Goal: Information Seeking & Learning: Learn about a topic

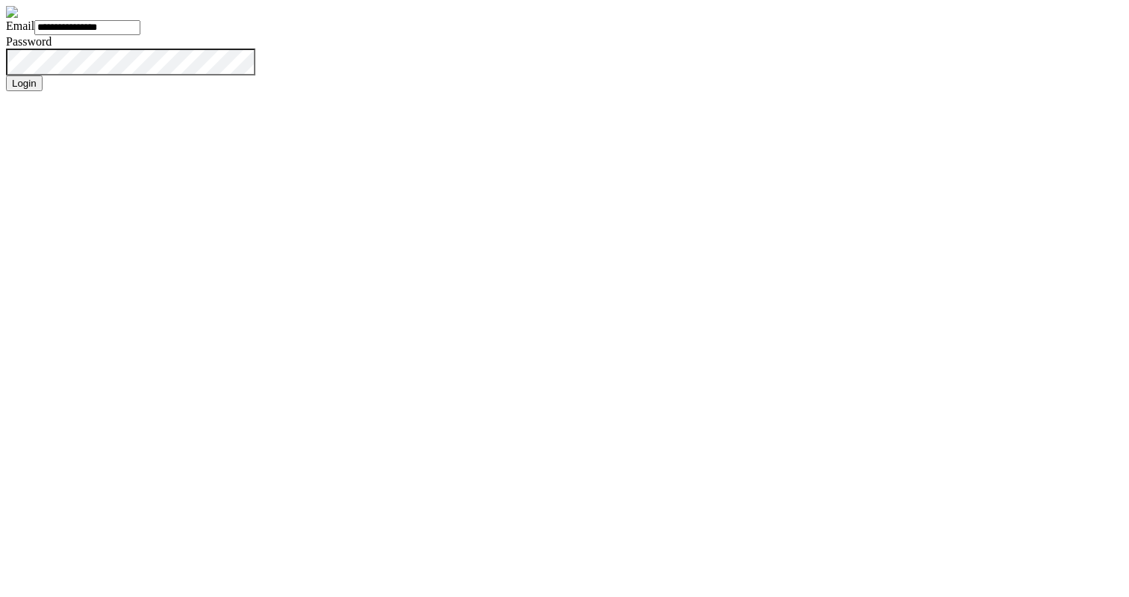
type input "**********"
click at [43, 91] on button "Login" at bounding box center [24, 83] width 37 height 16
click at [140, 35] on input "Email" at bounding box center [87, 27] width 106 height 15
type input "**********"
click at [6, 75] on button "Login" at bounding box center [24, 83] width 37 height 16
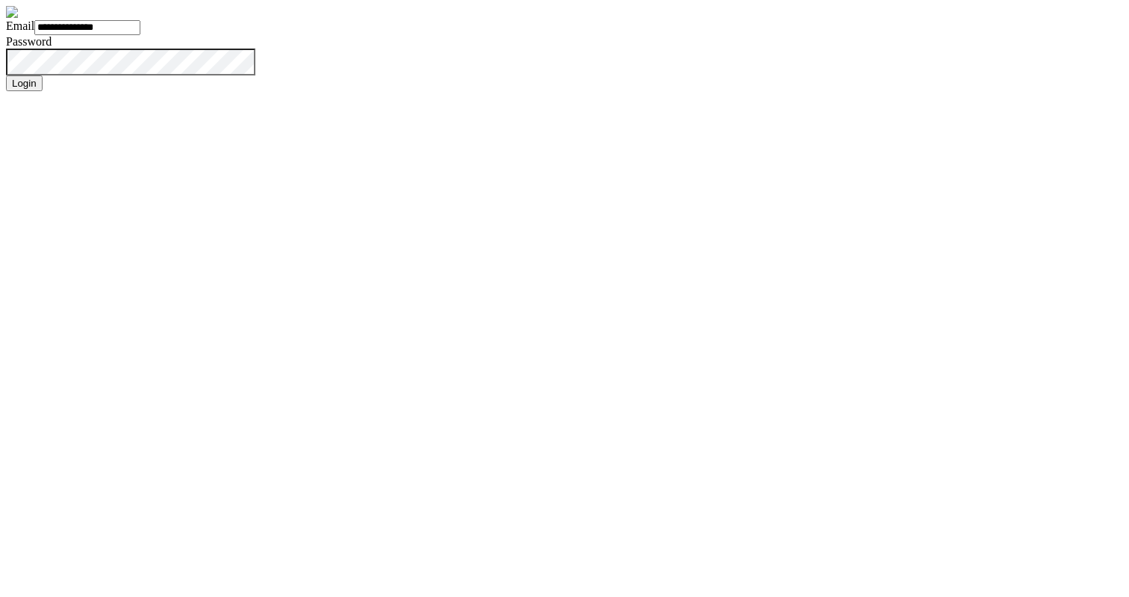
click at [140, 35] on input "**********" at bounding box center [87, 27] width 106 height 15
type input "**********"
click at [6, 75] on button "Login" at bounding box center [24, 83] width 37 height 16
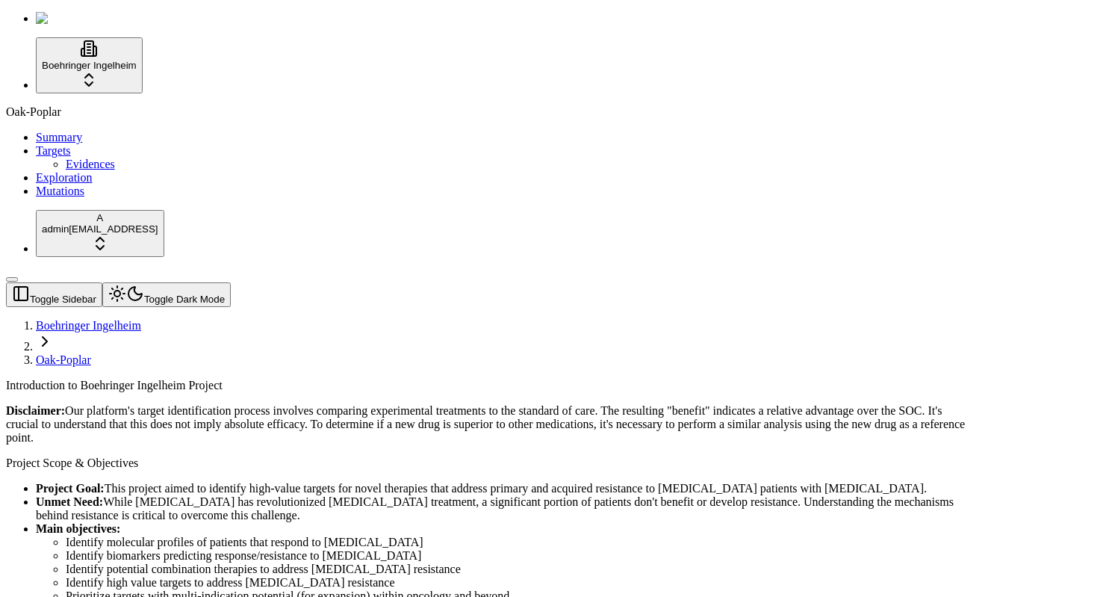
click at [41, 197] on span "Mutations" at bounding box center [60, 190] width 49 height 13
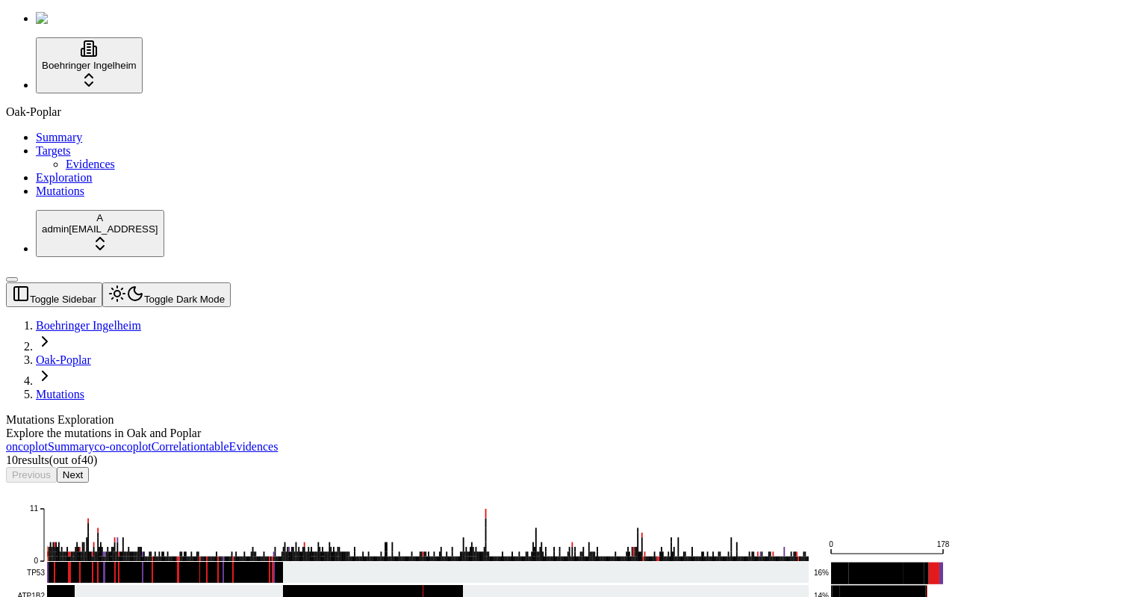
click at [851, 440] on div "oncoplot Summary co-oncoplot Correlation table Evidences" at bounding box center [493, 446] width 974 height 13
click at [852, 440] on div "oncoplot Summary co-oncoplot Correlation table Evidences" at bounding box center [493, 446] width 974 height 13
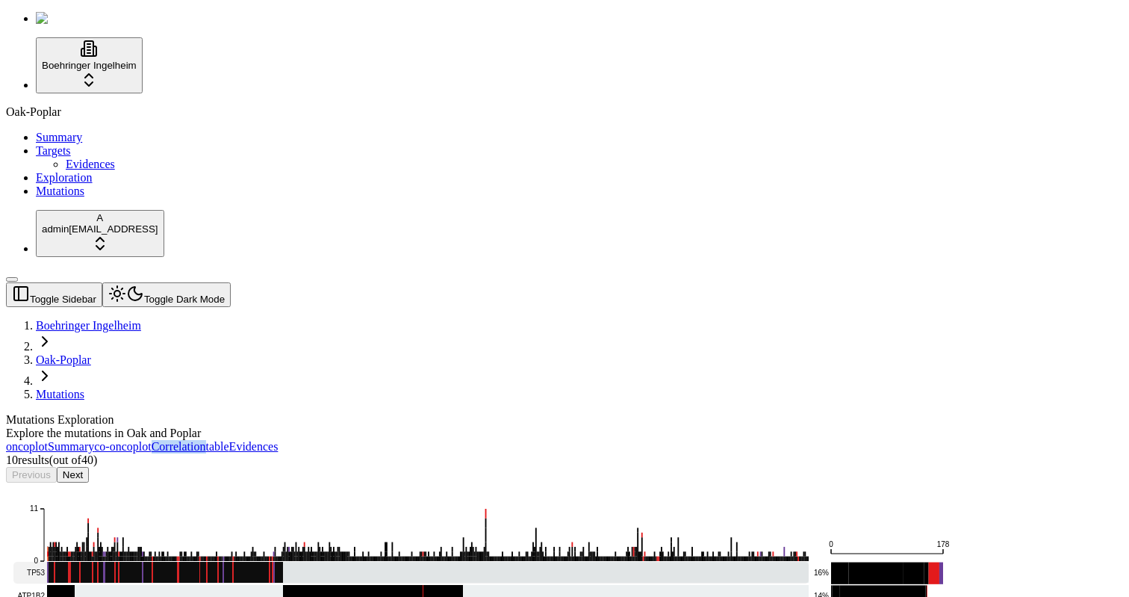
click at [232, 562] on rect at bounding box center [411, 573] width 796 height 22
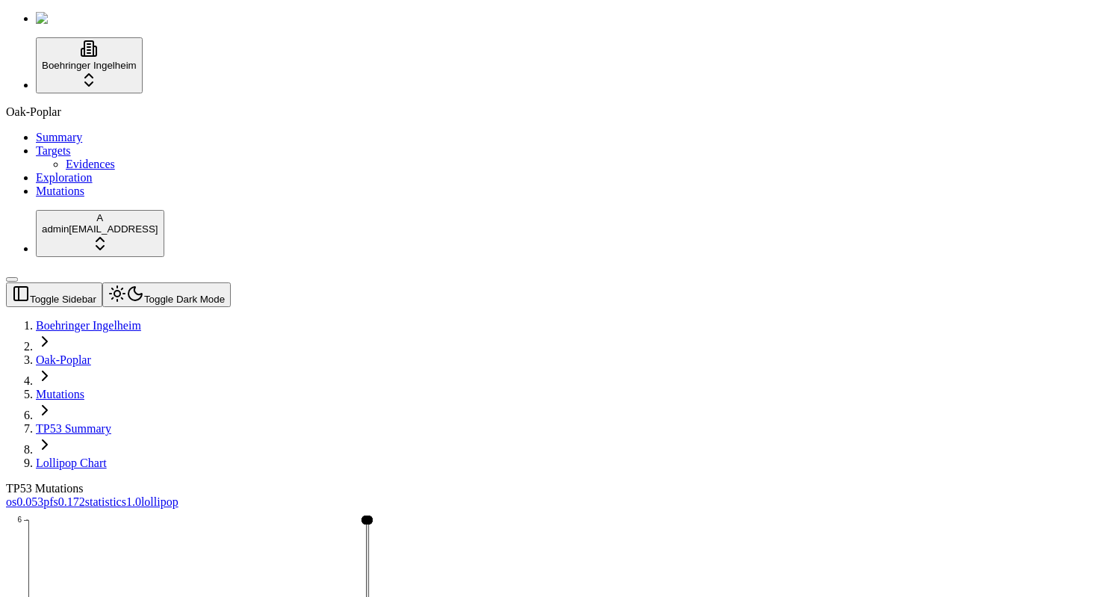
click at [85, 495] on link "pfs 0.172" at bounding box center [64, 501] width 42 height 13
click at [43, 495] on span "0.053" at bounding box center [29, 501] width 27 height 13
click at [49, 184] on span "Exploration" at bounding box center [64, 177] width 57 height 13
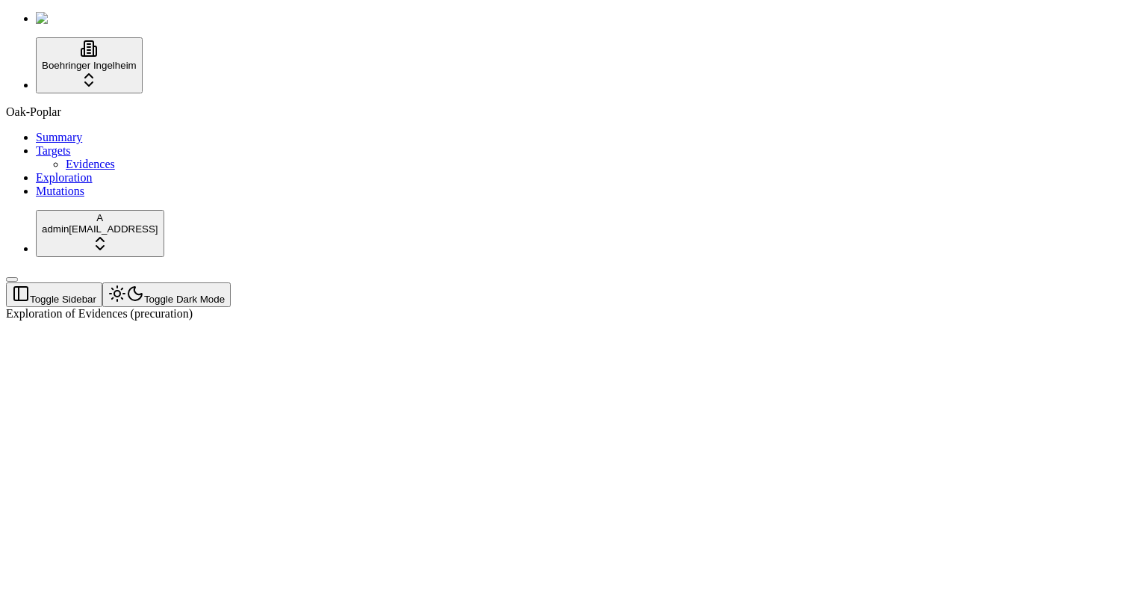
click at [52, 197] on span "Mutations" at bounding box center [60, 190] width 49 height 13
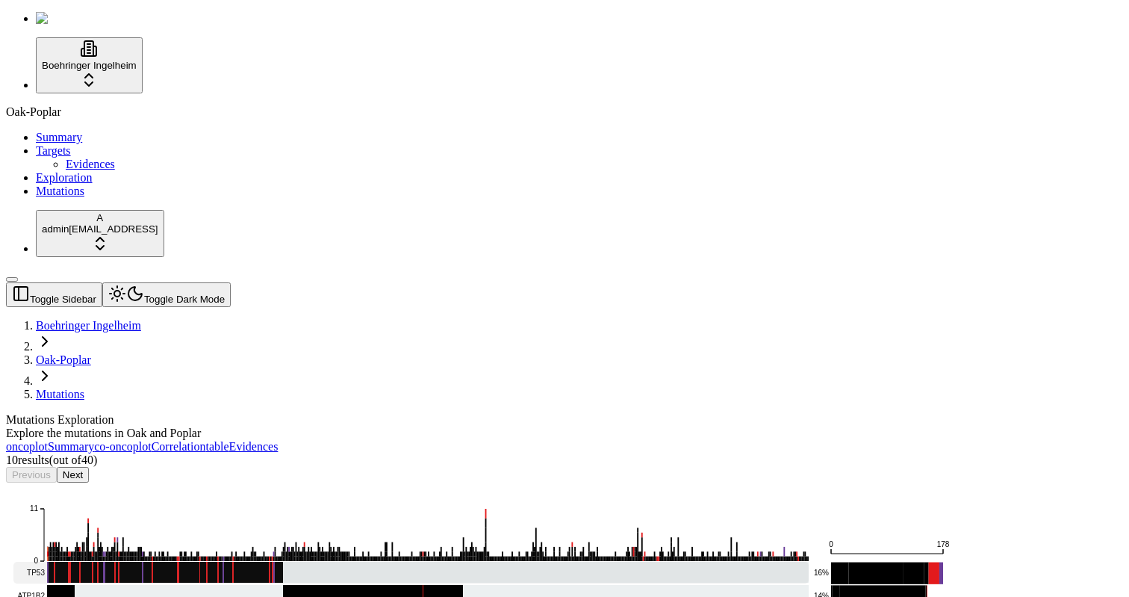
click at [574, 562] on rect at bounding box center [411, 573] width 796 height 22
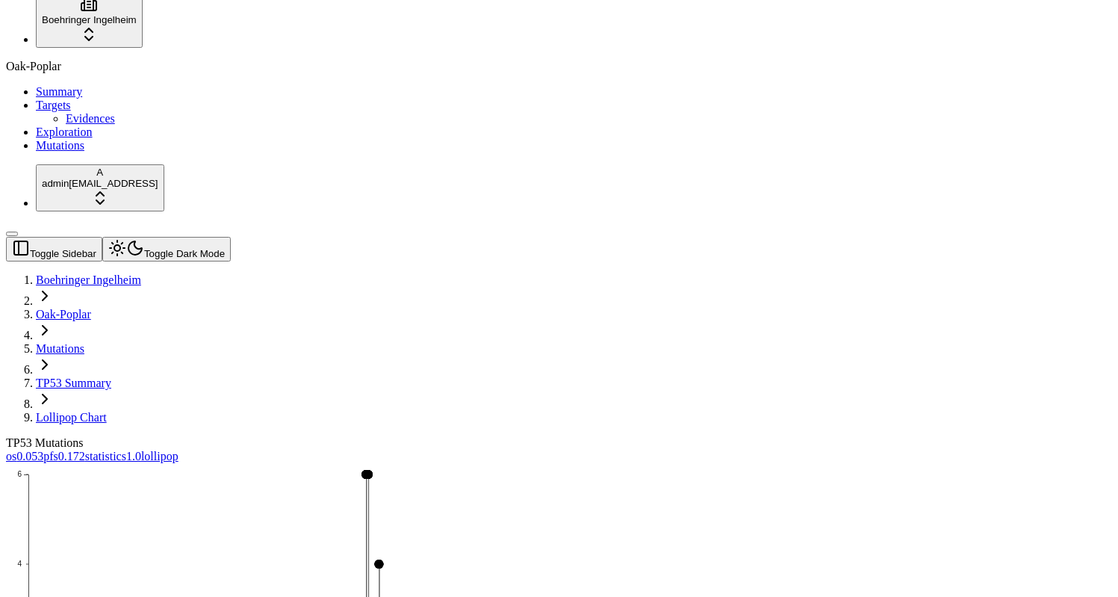
scroll to position [146, 0]
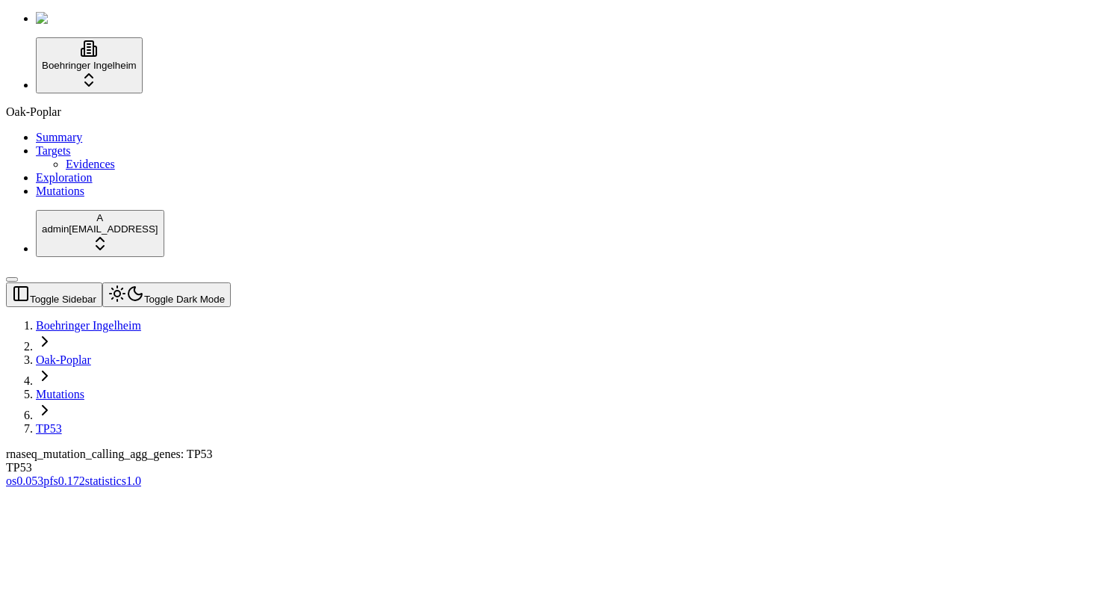
scroll to position [33, 0]
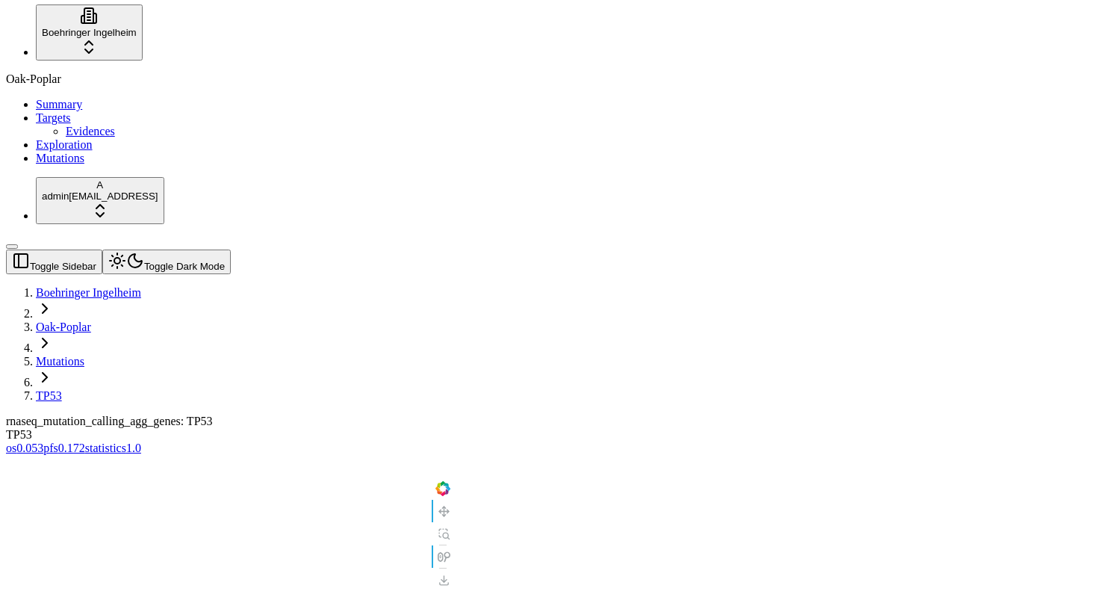
click at [85, 441] on span "0.172" at bounding box center [71, 447] width 27 height 13
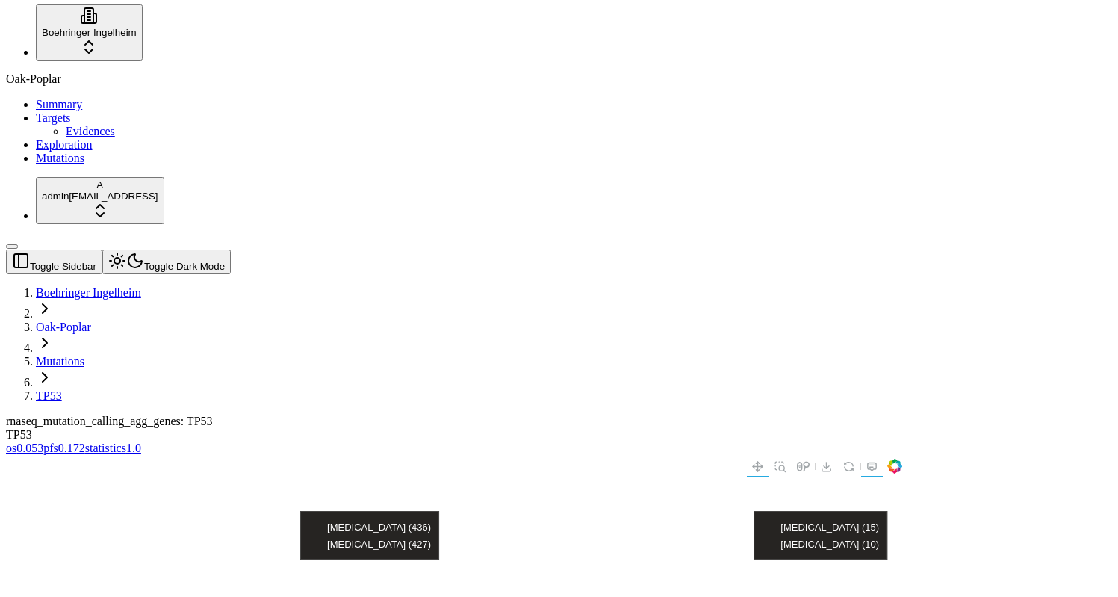
scroll to position [1, 0]
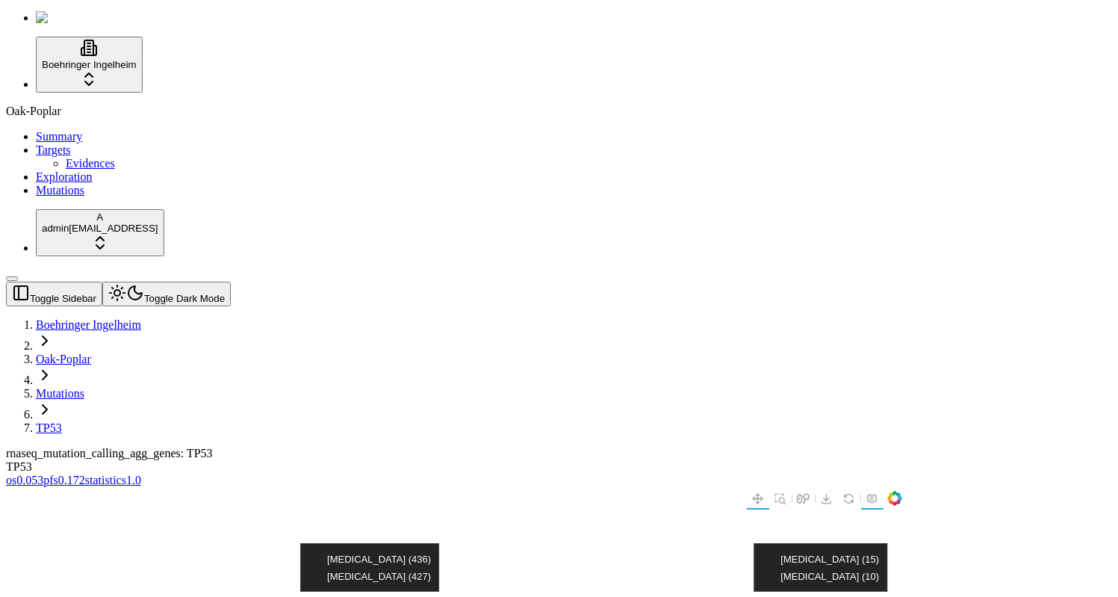
click at [63, 183] on span "Exploration" at bounding box center [64, 176] width 57 height 13
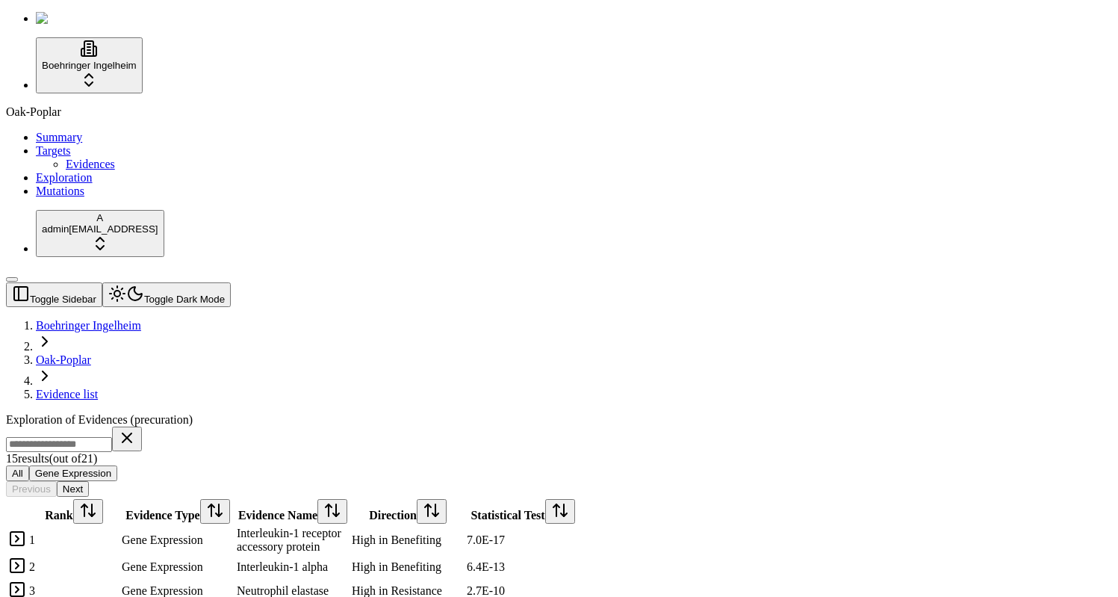
click at [26, 537] on link at bounding box center [17, 543] width 18 height 13
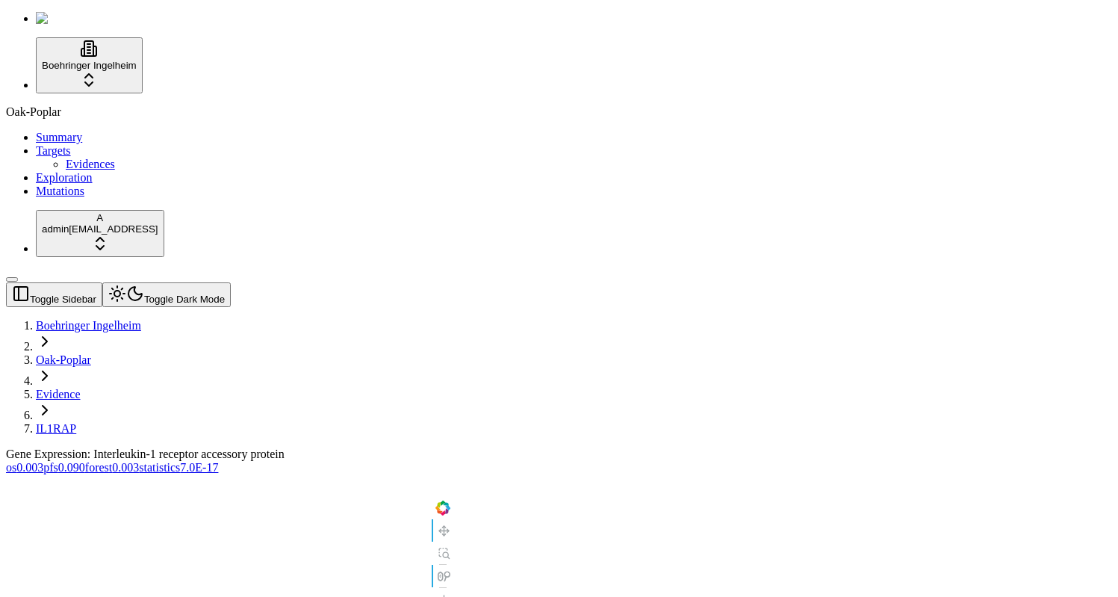
click at [139, 461] on span "0.003" at bounding box center [125, 467] width 27 height 13
click at [85, 461] on span "0.090" at bounding box center [71, 467] width 27 height 13
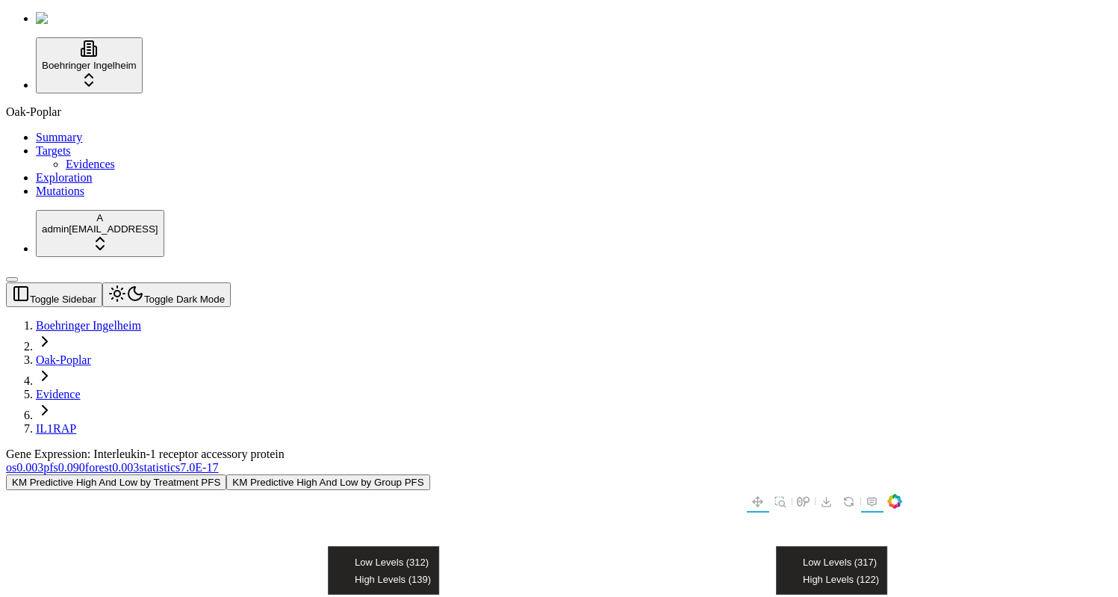
click at [43, 461] on span "0.003" at bounding box center [29, 467] width 27 height 13
click at [218, 461] on span "7.0E-17" at bounding box center [199, 467] width 38 height 13
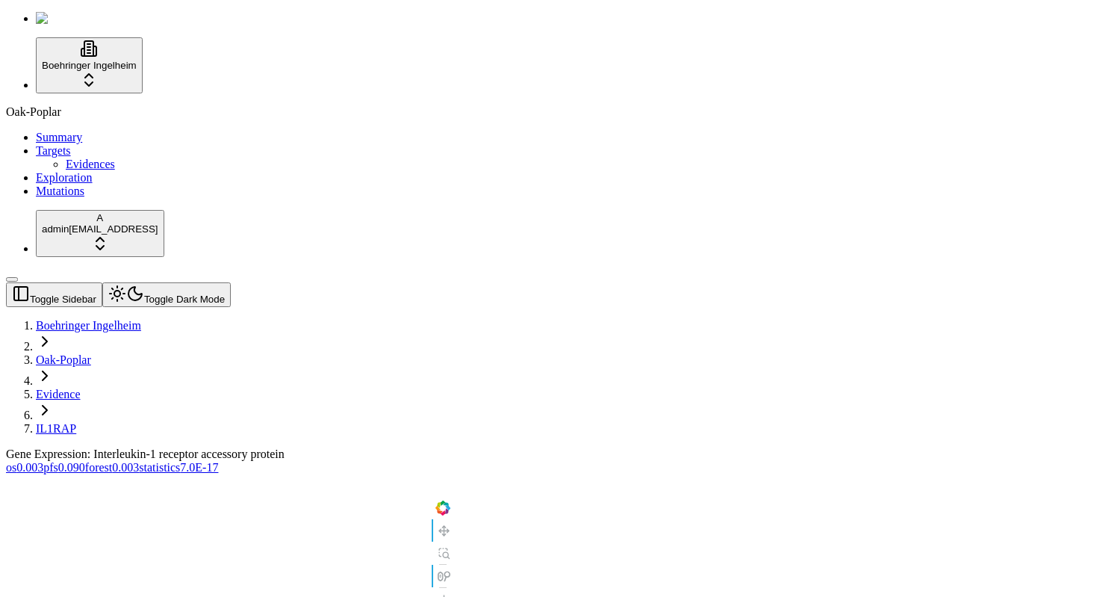
click at [49, 184] on span "Exploration" at bounding box center [64, 177] width 57 height 13
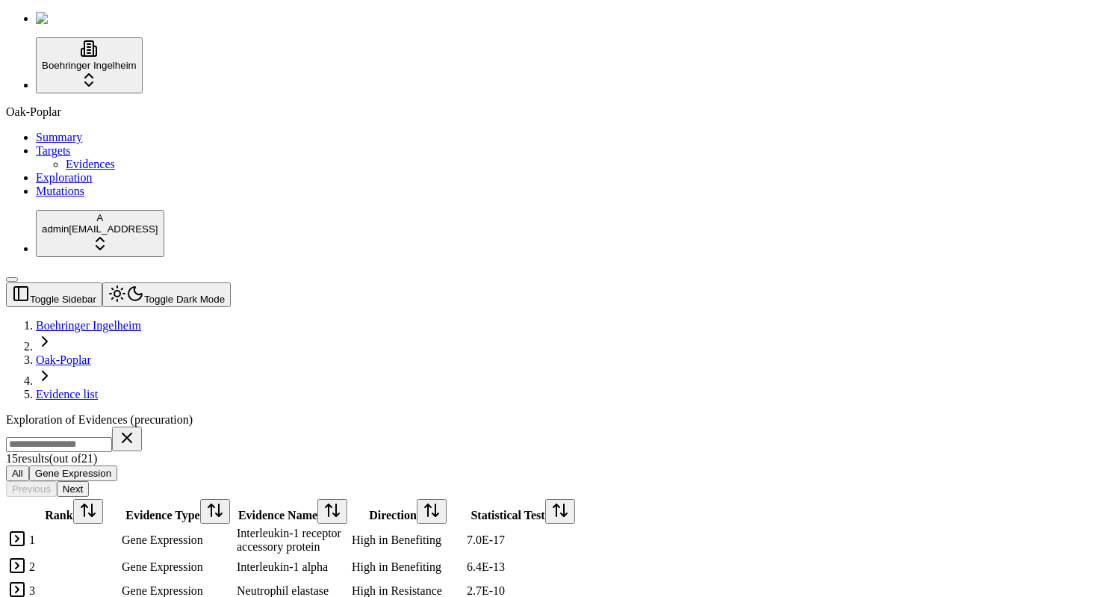
click at [51, 197] on span "Mutations" at bounding box center [60, 190] width 49 height 13
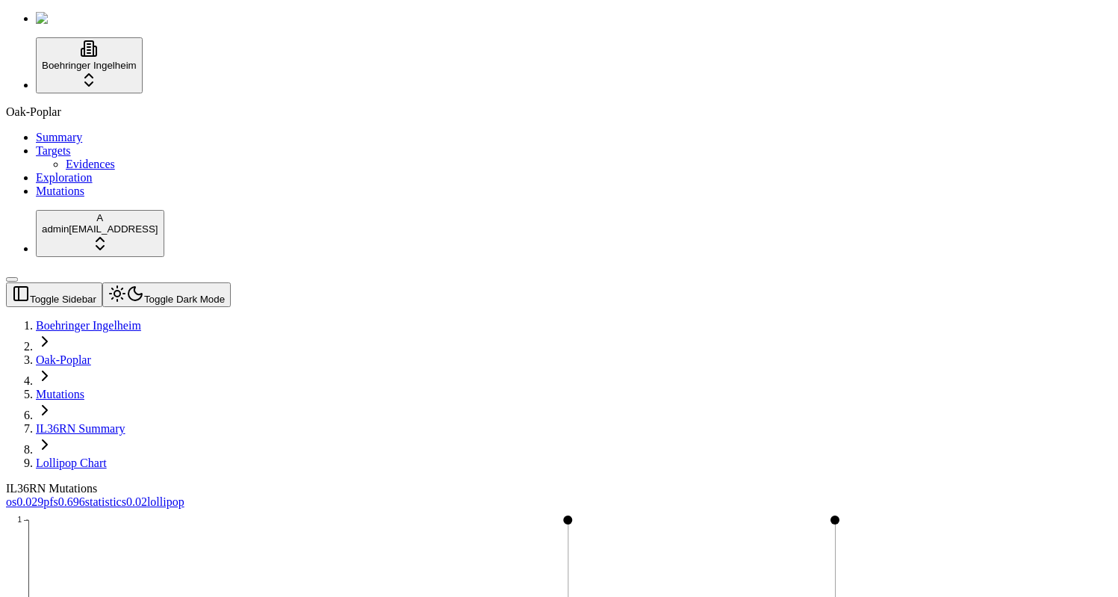
click at [43, 495] on span "0.029" at bounding box center [29, 501] width 27 height 13
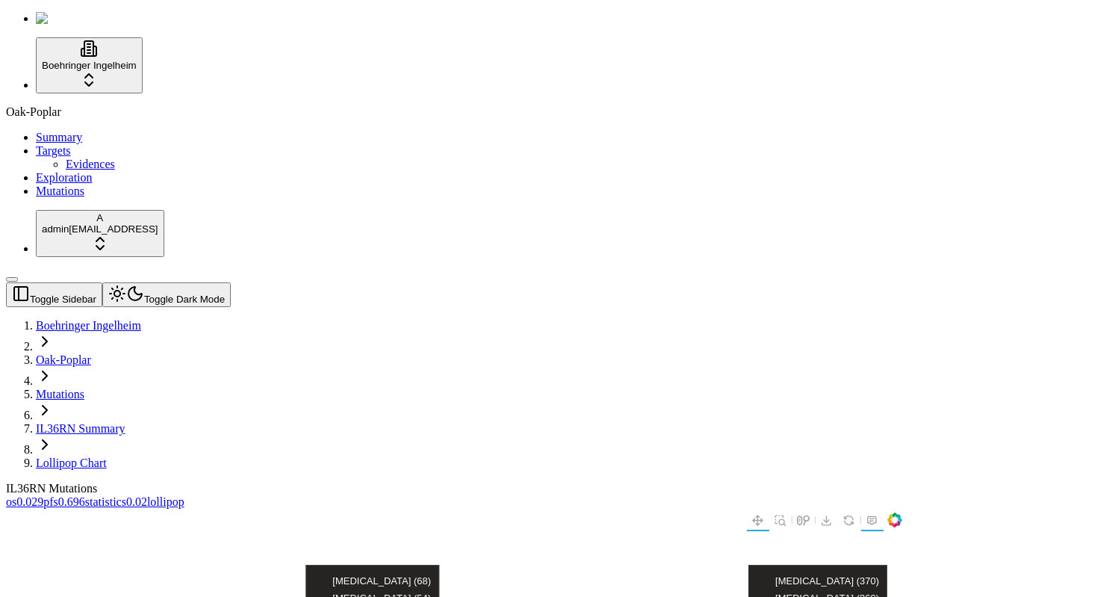
scroll to position [31, 0]
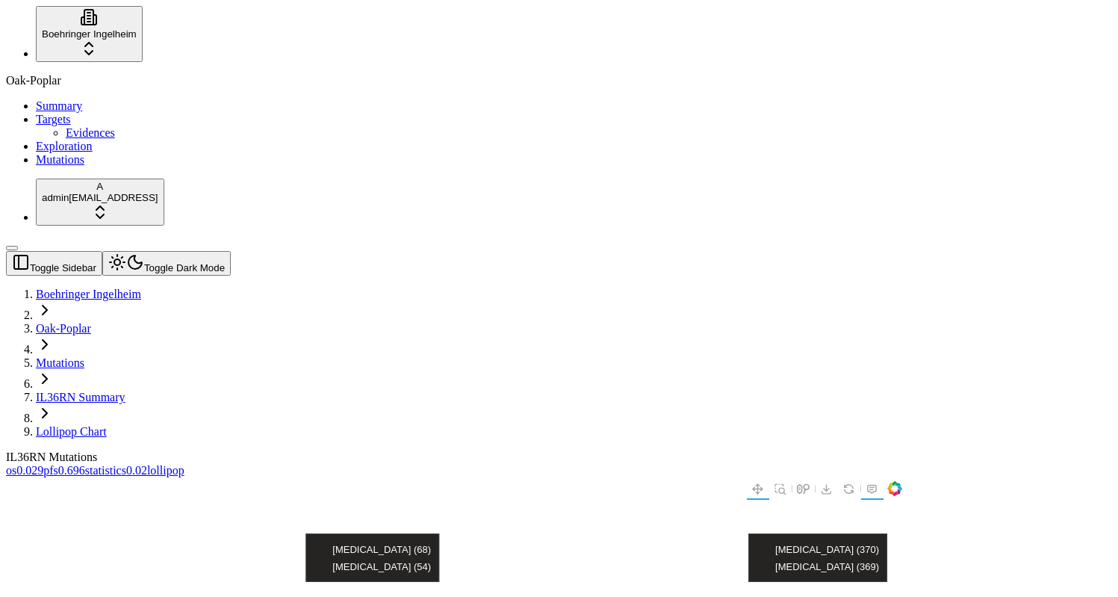
click at [43, 464] on span "0.029" at bounding box center [29, 470] width 27 height 13
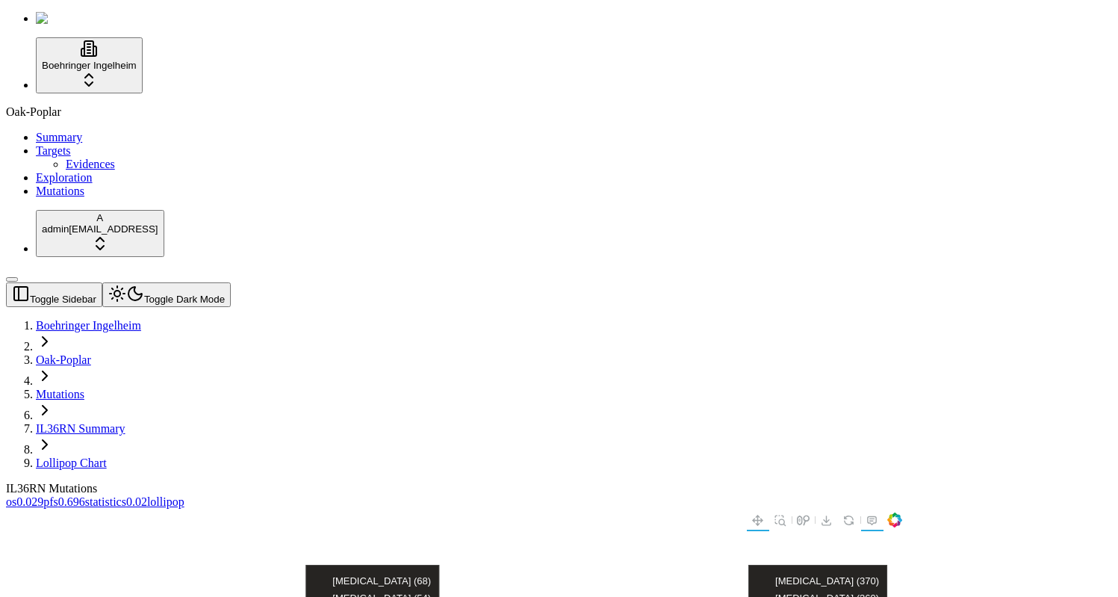
click at [85, 495] on link "pfs 0.696" at bounding box center [64, 501] width 42 height 13
click at [147, 495] on span "0.02" at bounding box center [136, 501] width 21 height 13
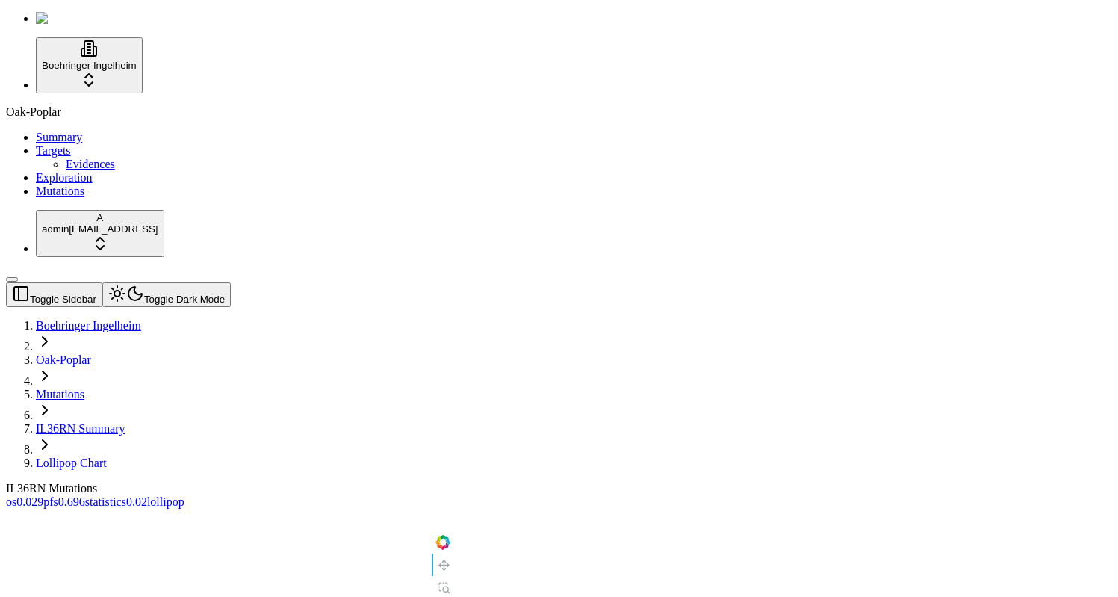
click at [191, 282] on button "Toggle Dark Mode" at bounding box center [166, 294] width 128 height 25
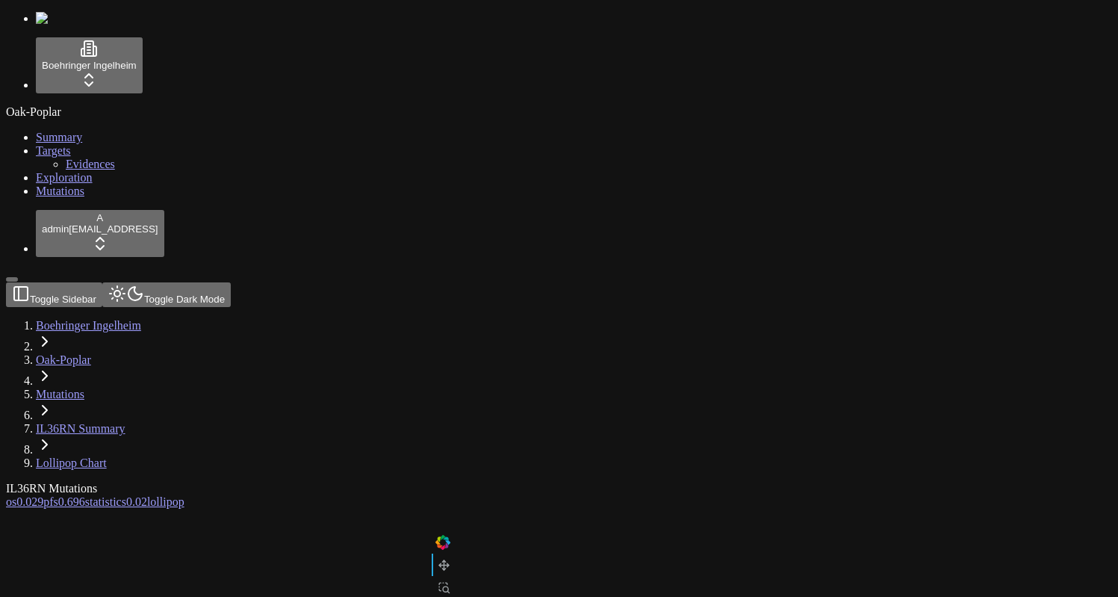
click at [191, 282] on button "Toggle Dark Mode" at bounding box center [166, 294] width 128 height 25
drag, startPoint x: 231, startPoint y: 169, endPoint x: 419, endPoint y: 532, distance: 408.9
drag, startPoint x: 422, startPoint y: 537, endPoint x: 422, endPoint y: 473, distance: 64.2
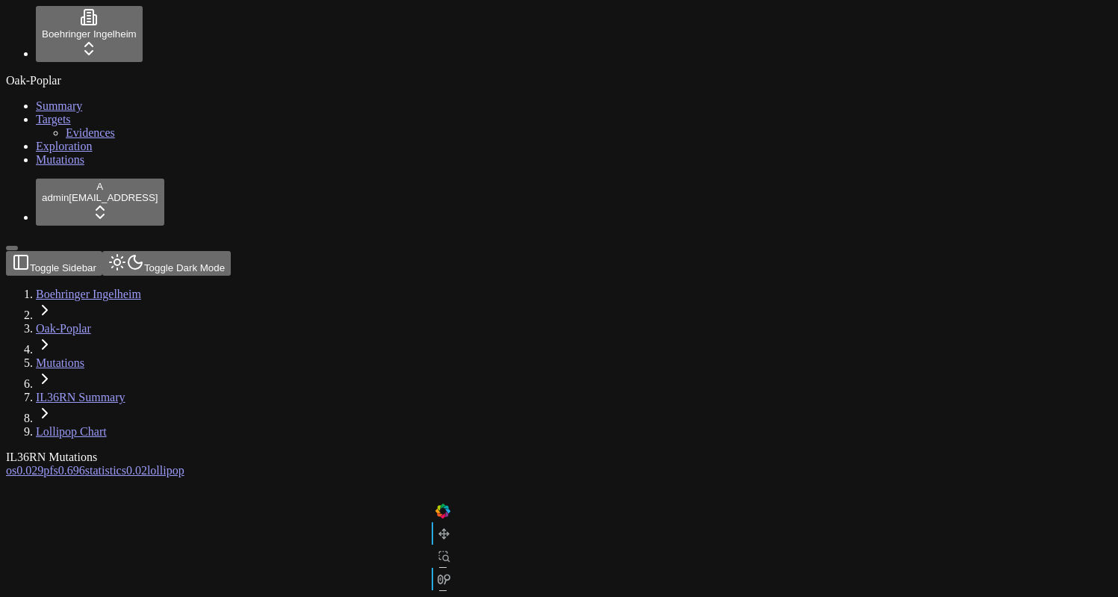
click at [36, 166] on span "Mutations" at bounding box center [60, 159] width 49 height 13
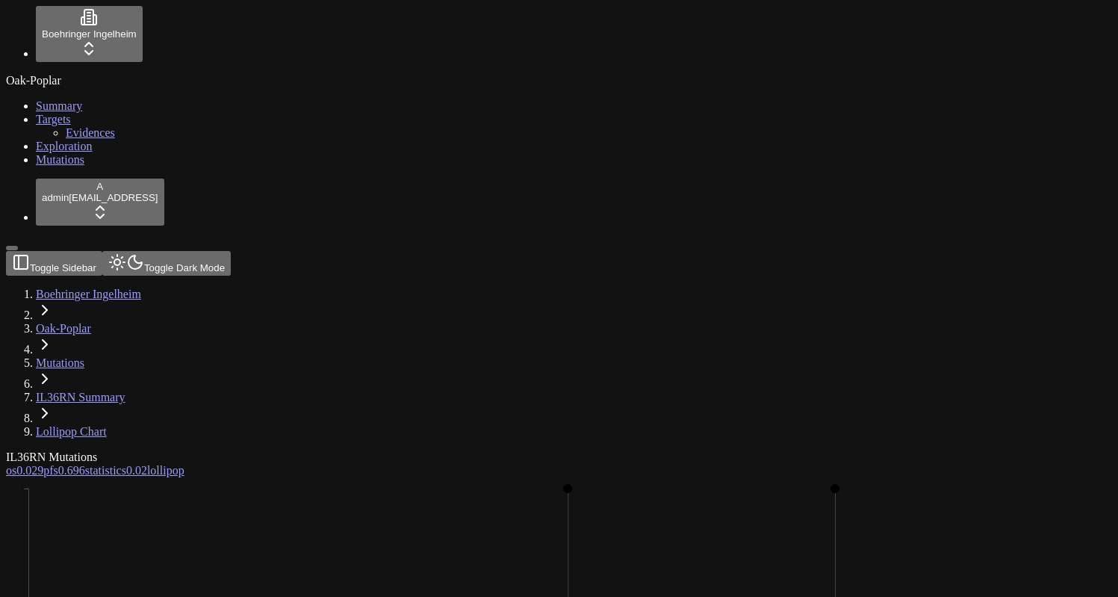
scroll to position [46, 0]
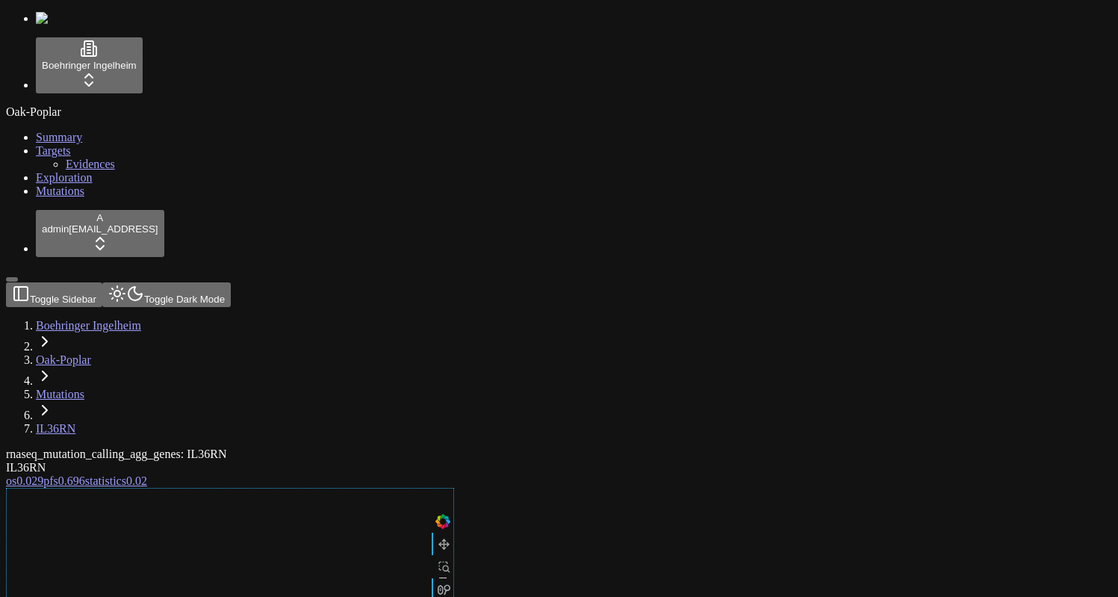
drag, startPoint x: 505, startPoint y: 535, endPoint x: 499, endPoint y: 525, distance: 11.4
drag, startPoint x: 529, startPoint y: 546, endPoint x: 529, endPoint y: 530, distance: 15.7
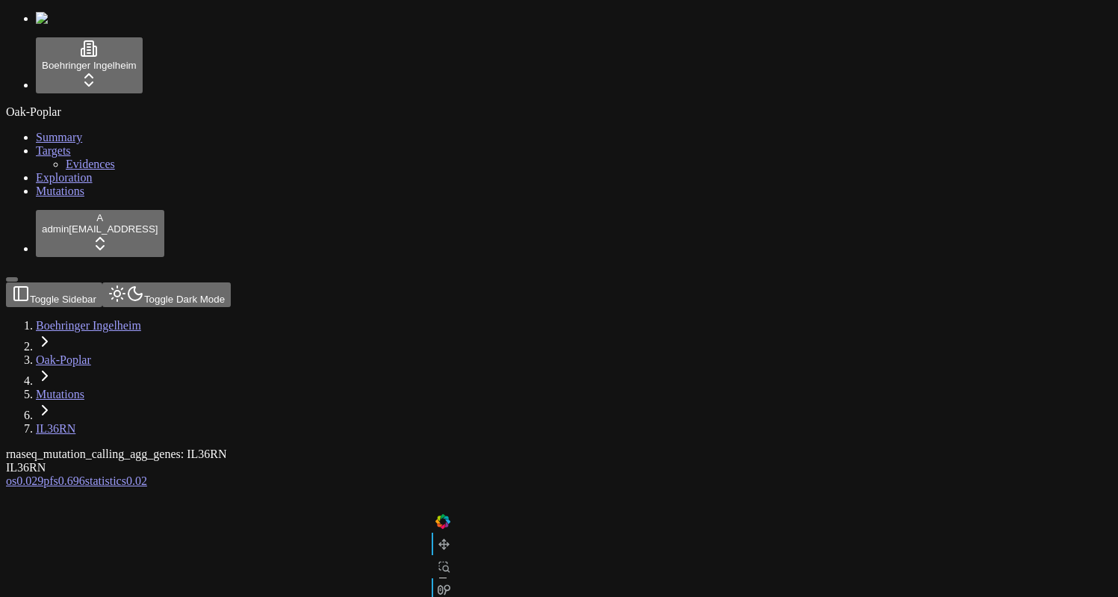
click at [75, 422] on link "IL36RN" at bounding box center [56, 428] width 40 height 13
click at [91, 353] on link "Oak-Poplar" at bounding box center [63, 359] width 55 height 13
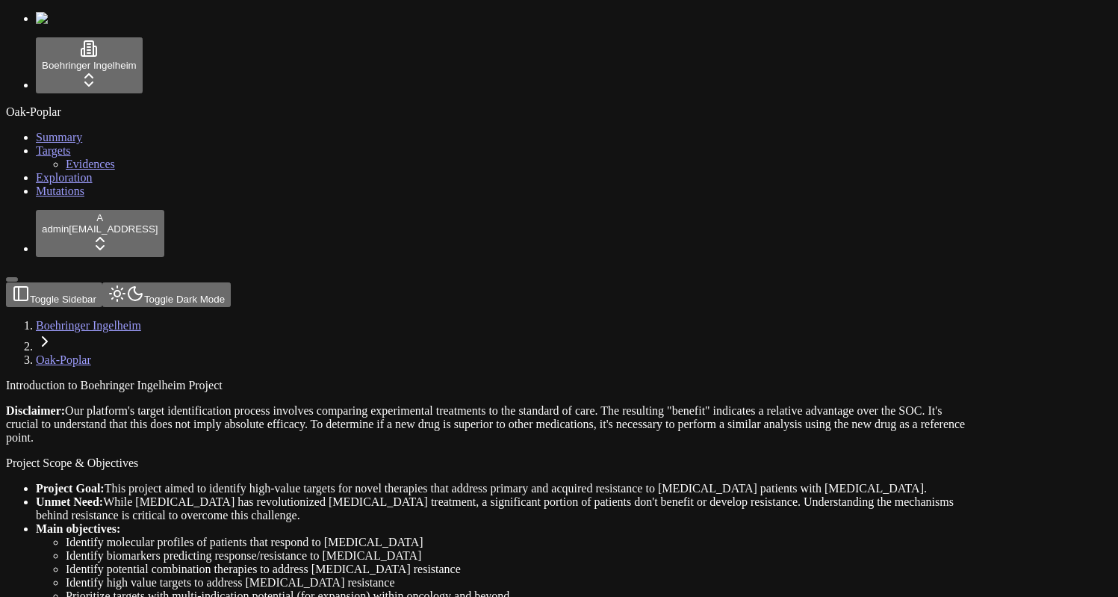
click at [43, 197] on span "Mutations" at bounding box center [60, 190] width 49 height 13
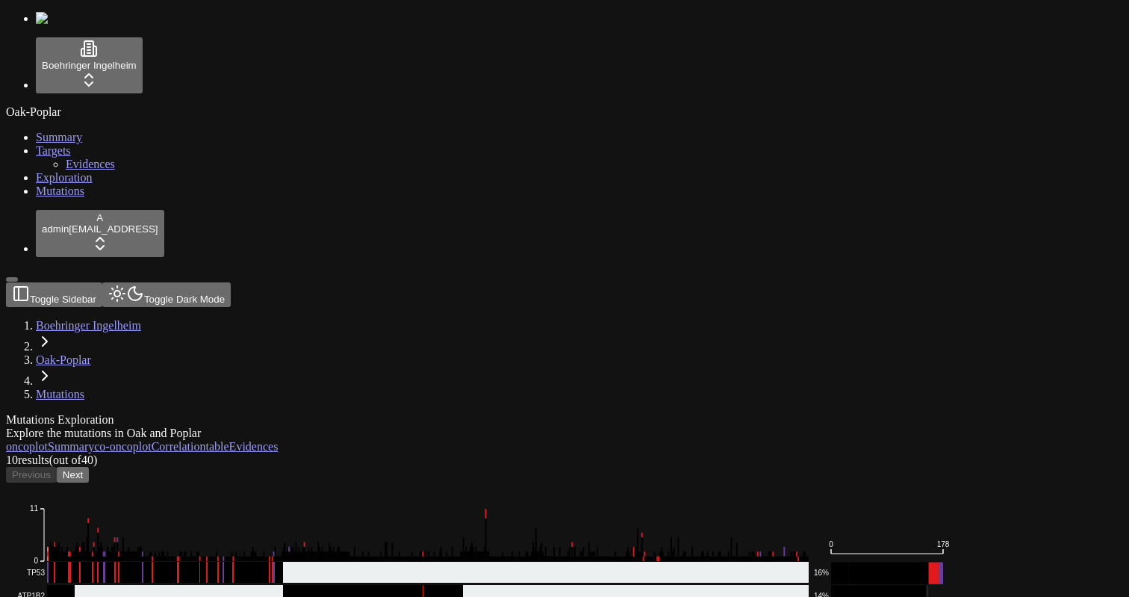
click at [858, 440] on div "oncoplot Summary co-oncoplot Correlation table Evidences" at bounding box center [493, 446] width 974 height 13
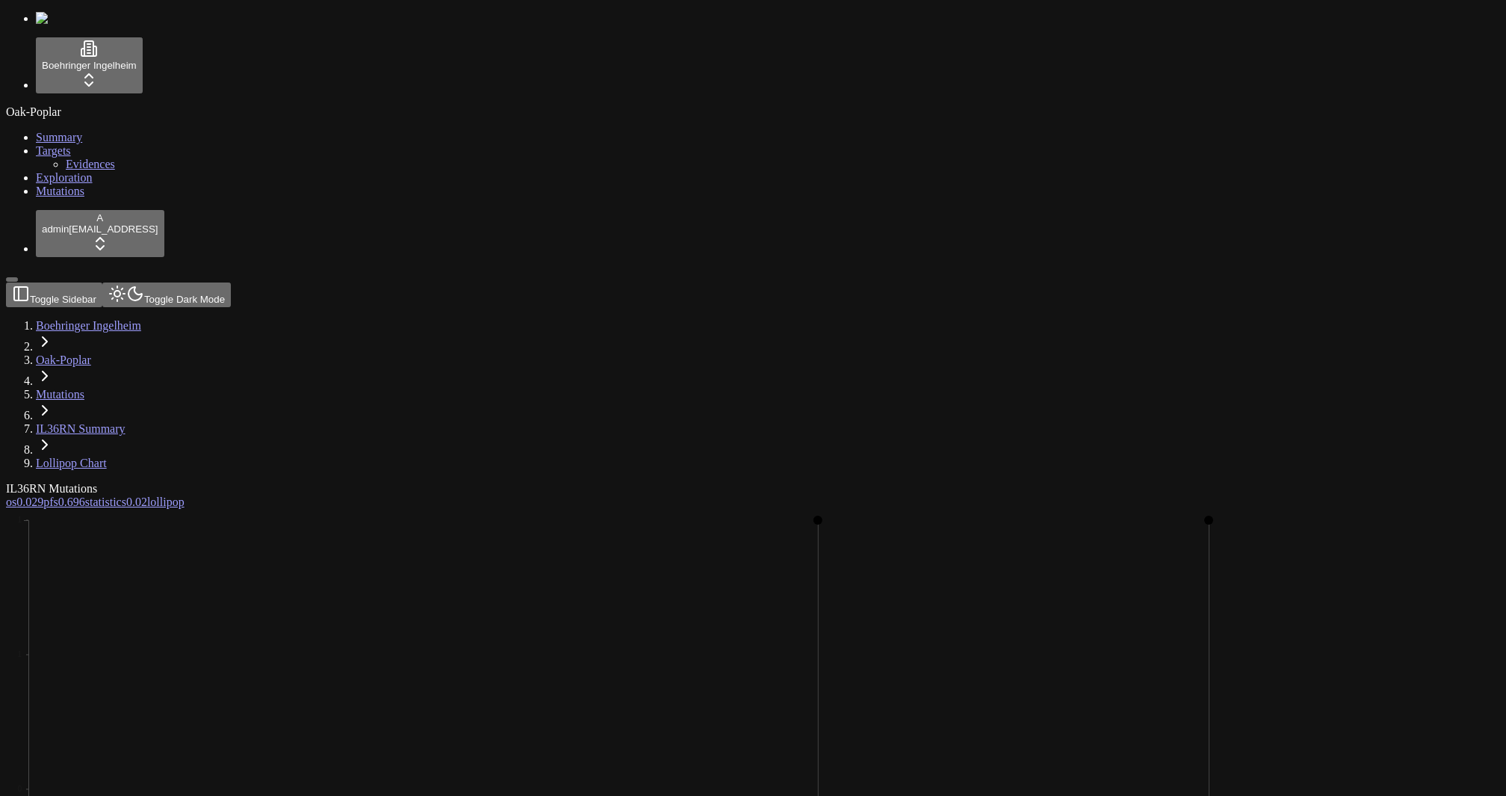
click at [85, 474] on link "pfs 0.696" at bounding box center [64, 480] width 42 height 13
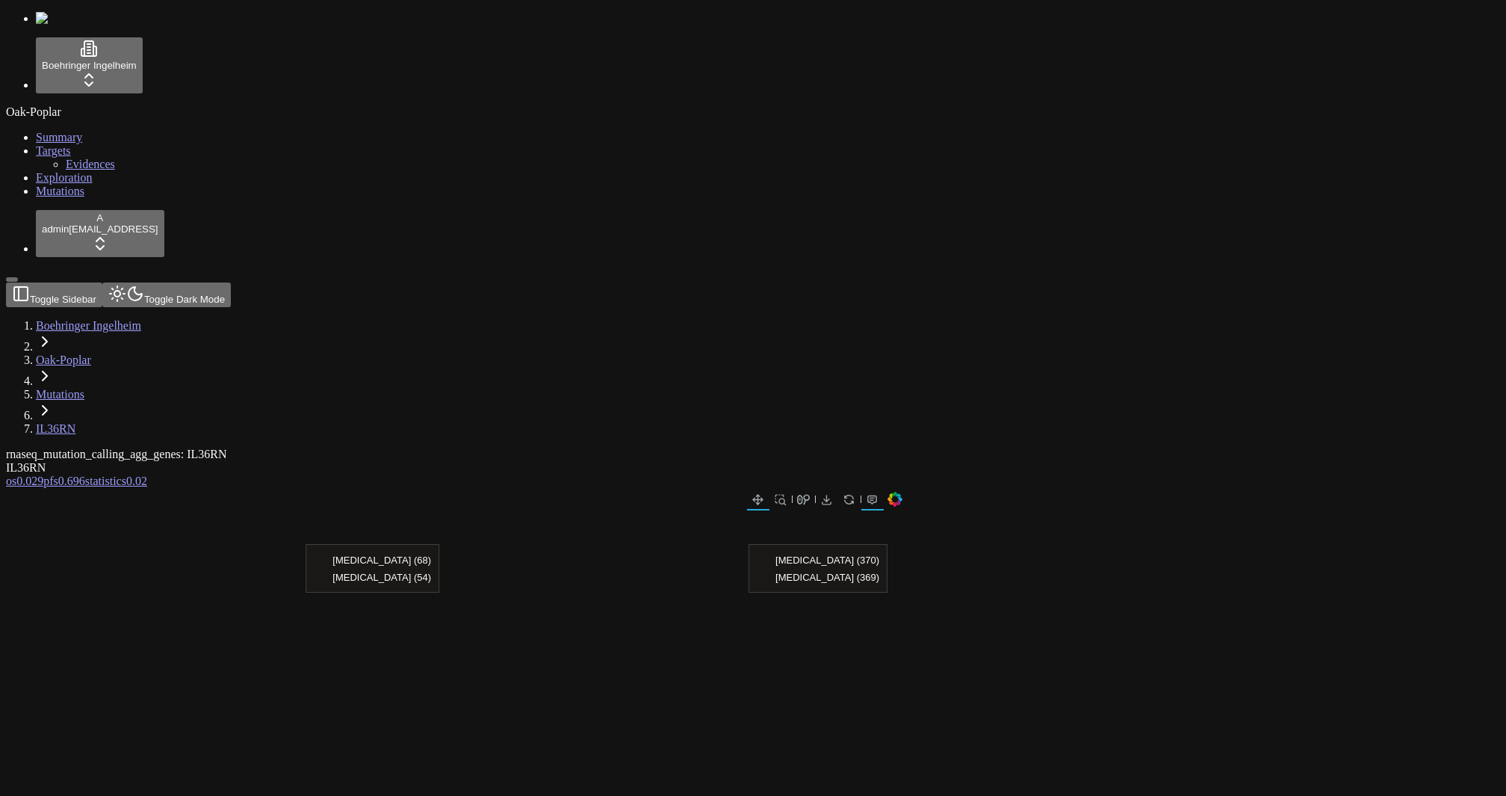
click at [43, 474] on span "0.029" at bounding box center [29, 480] width 27 height 13
drag, startPoint x: 264, startPoint y: 284, endPoint x: 542, endPoint y: 578, distance: 404.2
drag, startPoint x: 958, startPoint y: 238, endPoint x: 964, endPoint y: 251, distance: 13.7
click at [902, 510] on div at bounding box center [678, 696] width 448 height 373
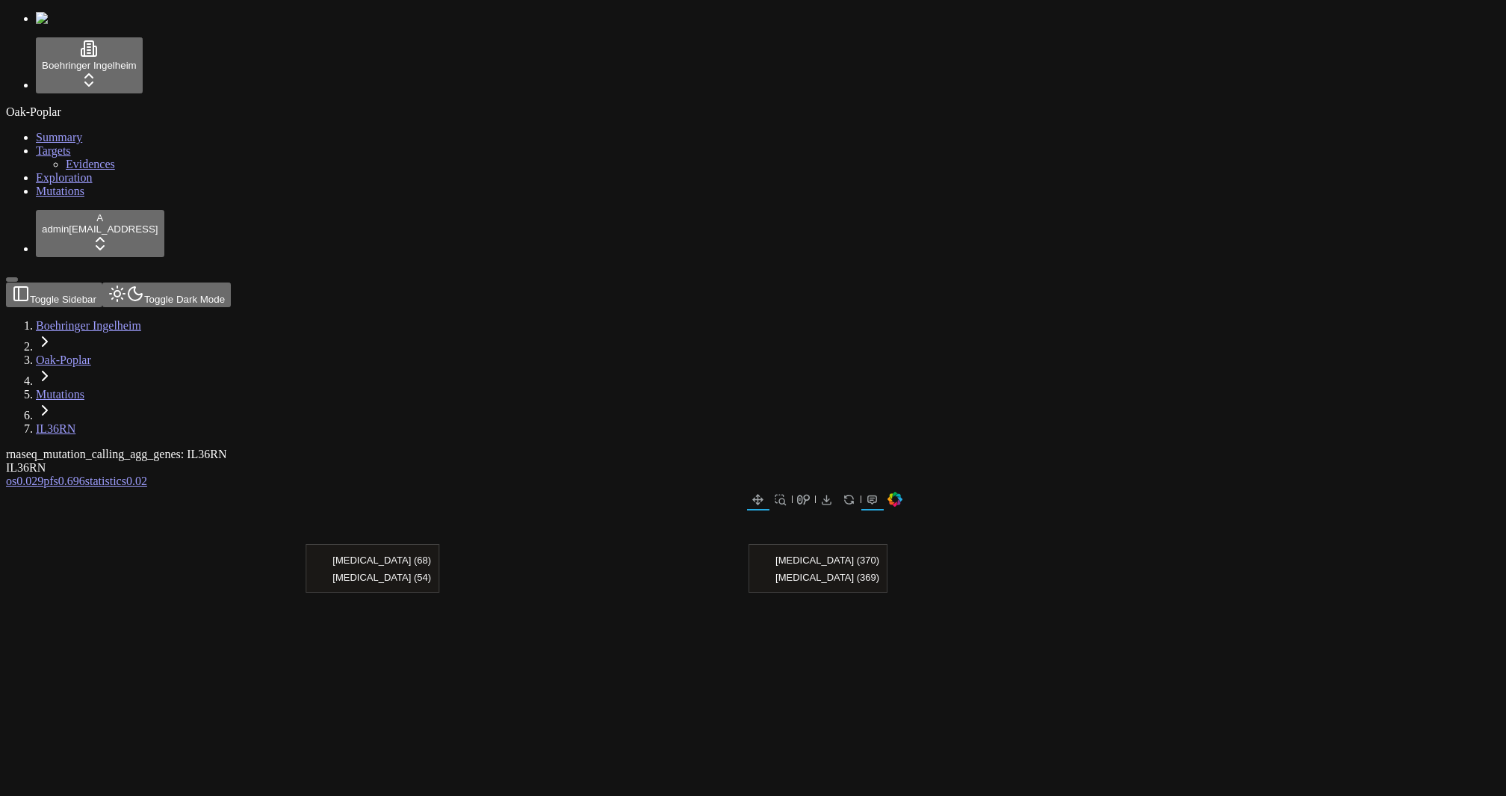
click at [46, 184] on span "Exploration" at bounding box center [64, 177] width 57 height 13
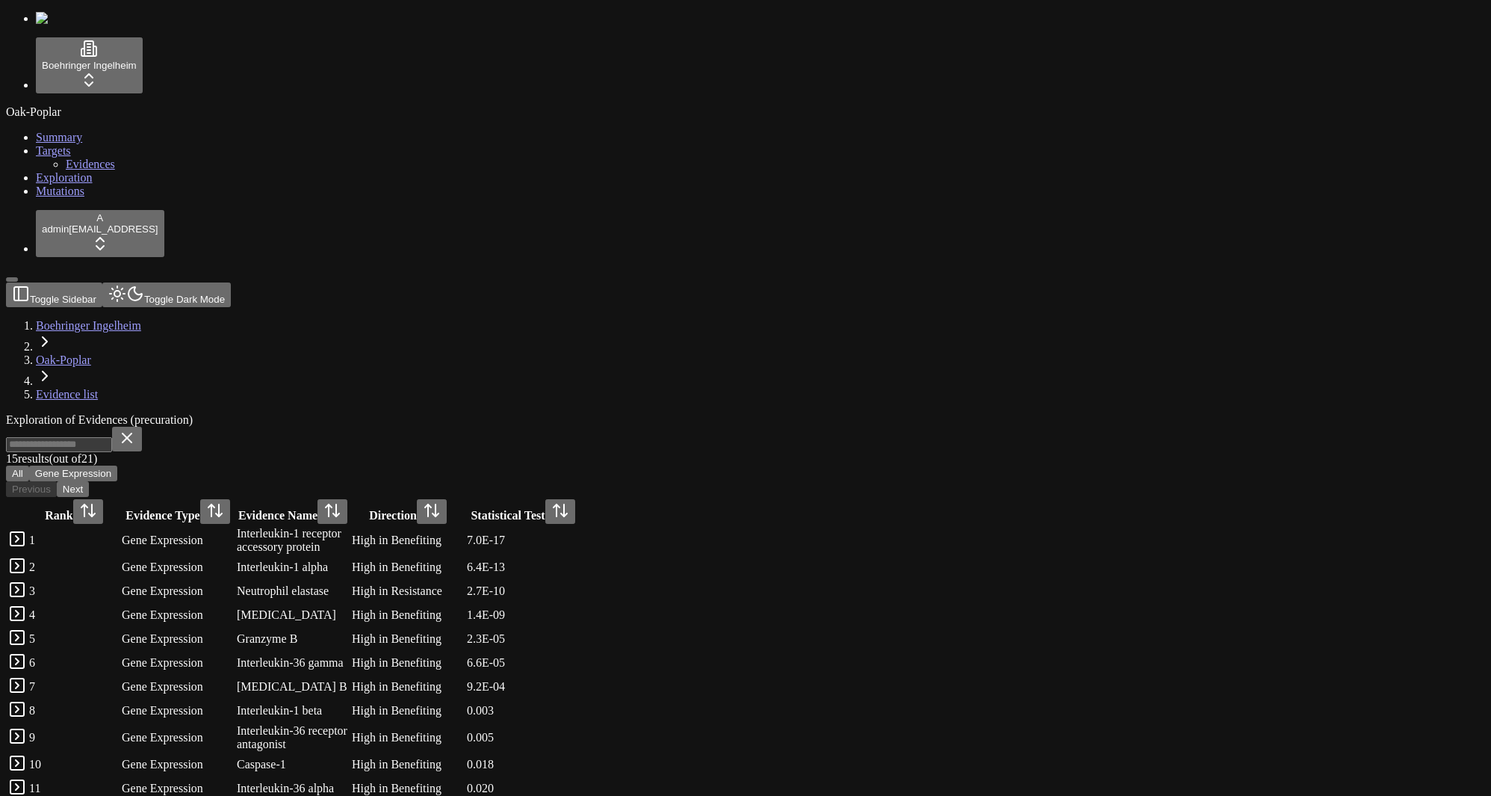
click at [26, 537] on link at bounding box center [17, 543] width 18 height 13
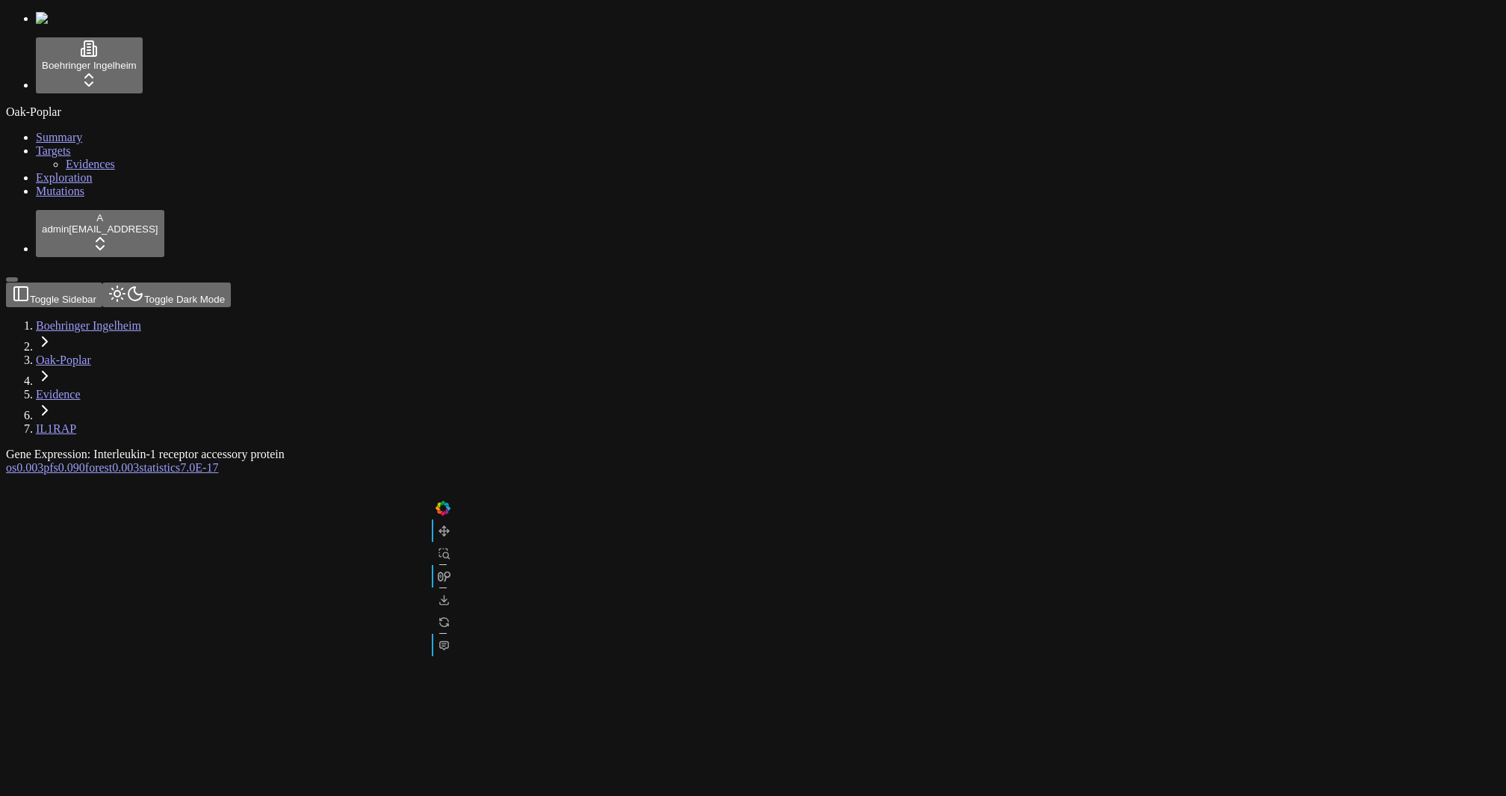
click at [139, 461] on span "0.003" at bounding box center [125, 467] width 27 height 13
click at [85, 461] on span "0.090" at bounding box center [71, 467] width 27 height 13
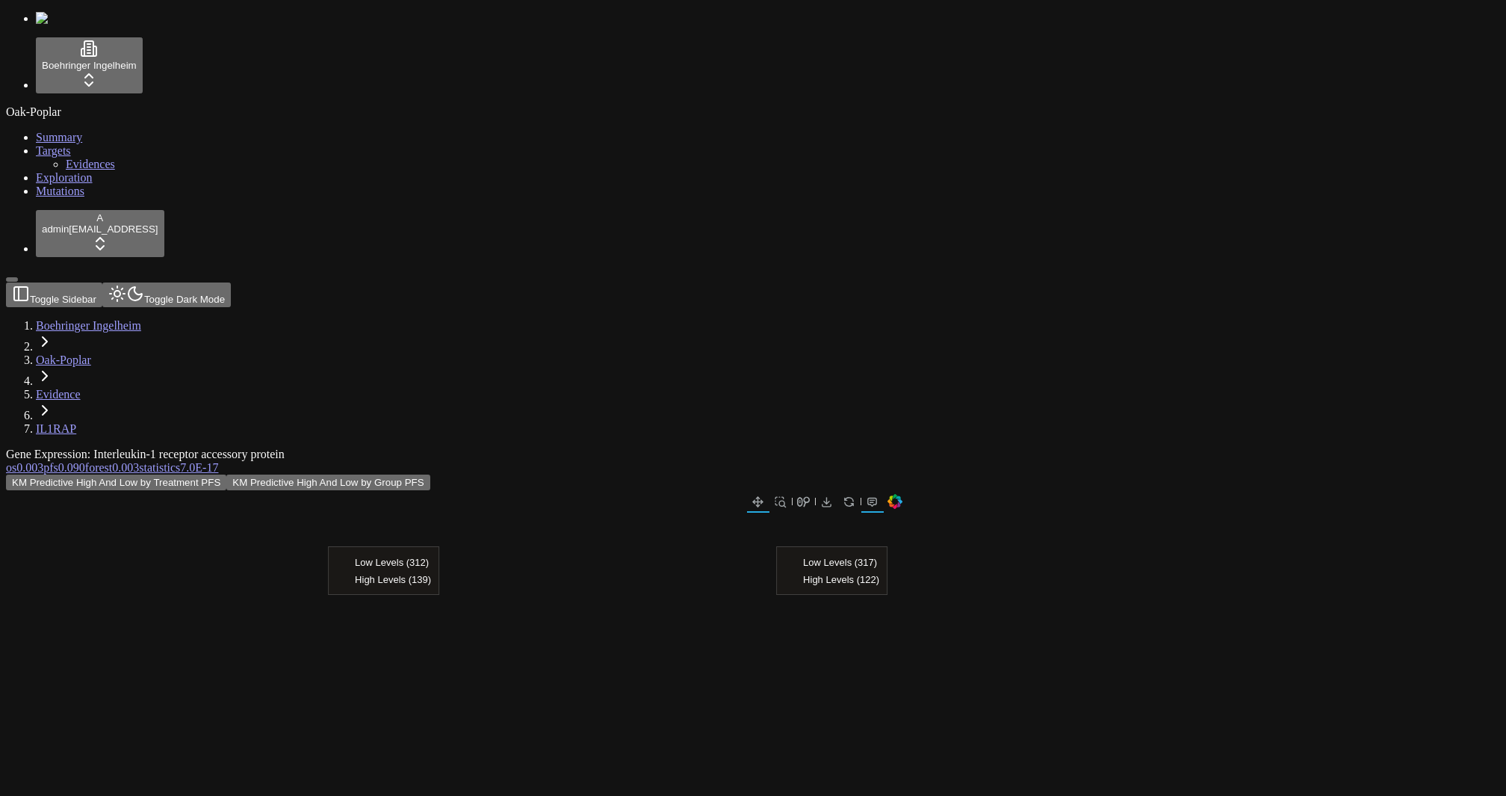
click at [43, 461] on span "0.003" at bounding box center [29, 467] width 27 height 13
click at [421, 474] on button "KM Predictive High And Low by Treatment OS" at bounding box center [313, 482] width 216 height 16
click at [66, 197] on span "Mutations" at bounding box center [60, 190] width 49 height 13
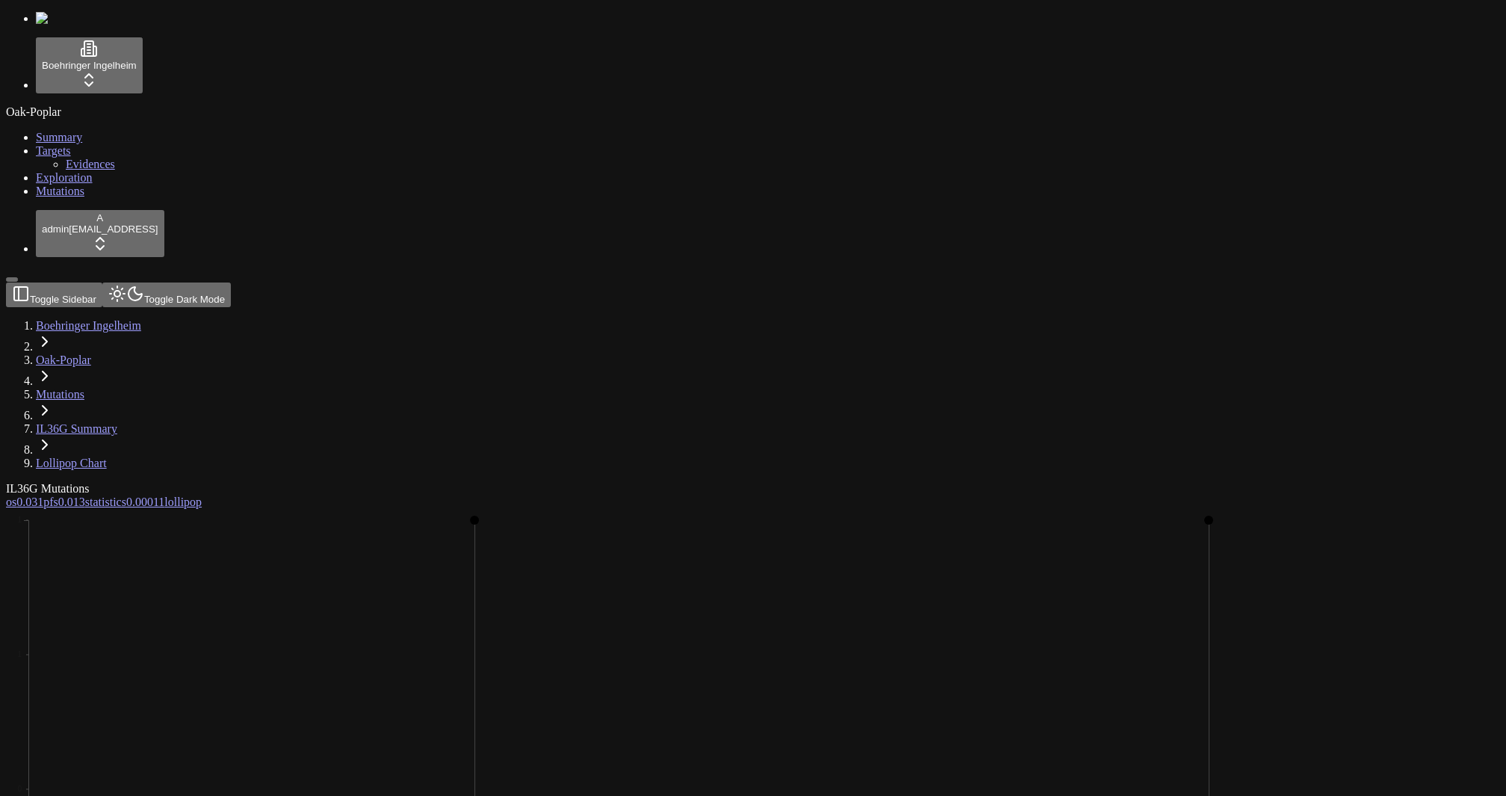
click at [85, 474] on span "0.013" at bounding box center [71, 480] width 27 height 13
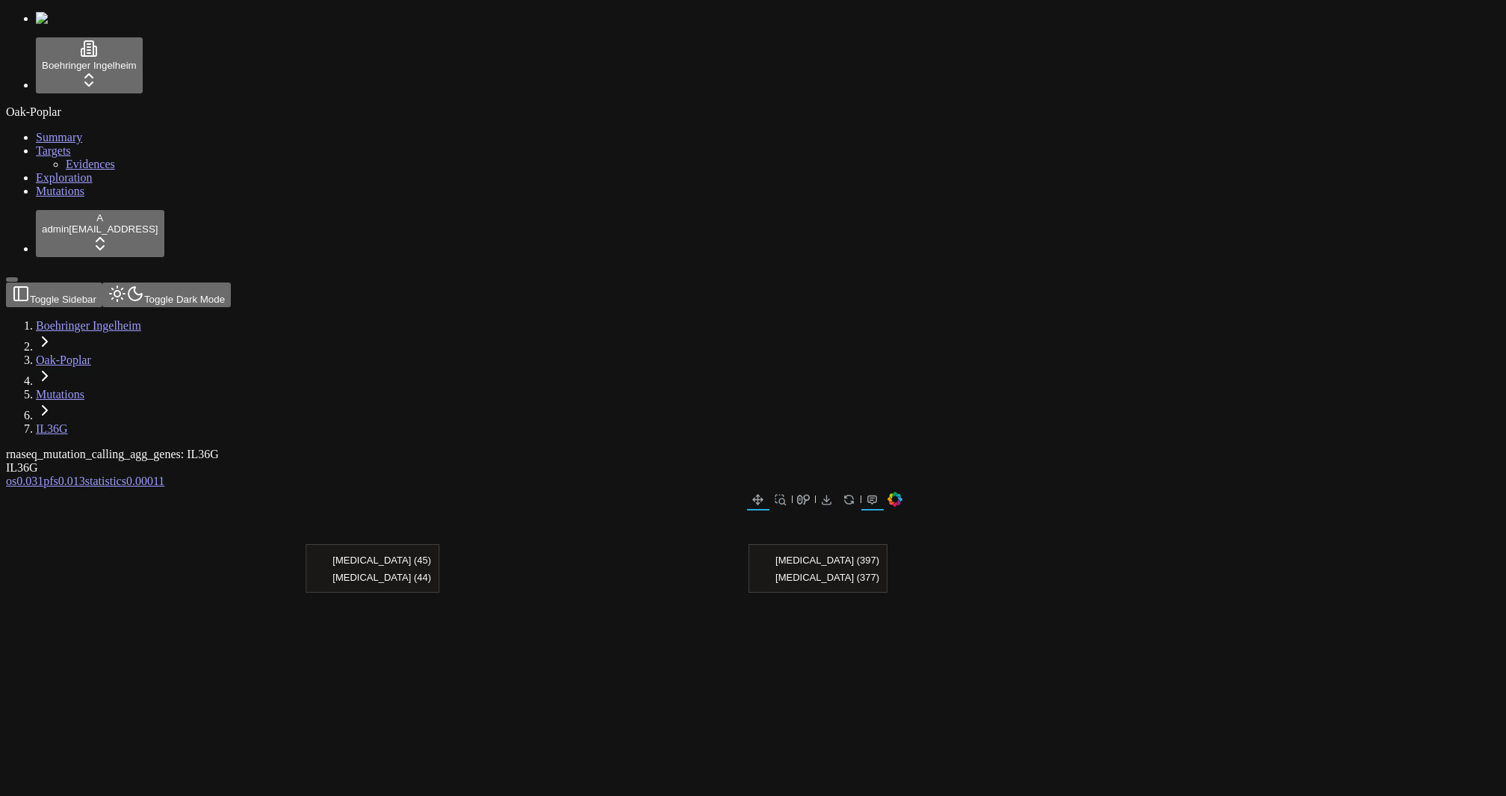
drag, startPoint x: 558, startPoint y: 193, endPoint x: 840, endPoint y: 278, distance: 294.0
click at [840, 488] on div at bounding box center [454, 686] width 896 height 396
click at [43, 474] on span "0.031" at bounding box center [29, 480] width 27 height 13
click at [85, 474] on span "0.013" at bounding box center [71, 480] width 27 height 13
click at [58, 197] on span "Mutations" at bounding box center [60, 190] width 49 height 13
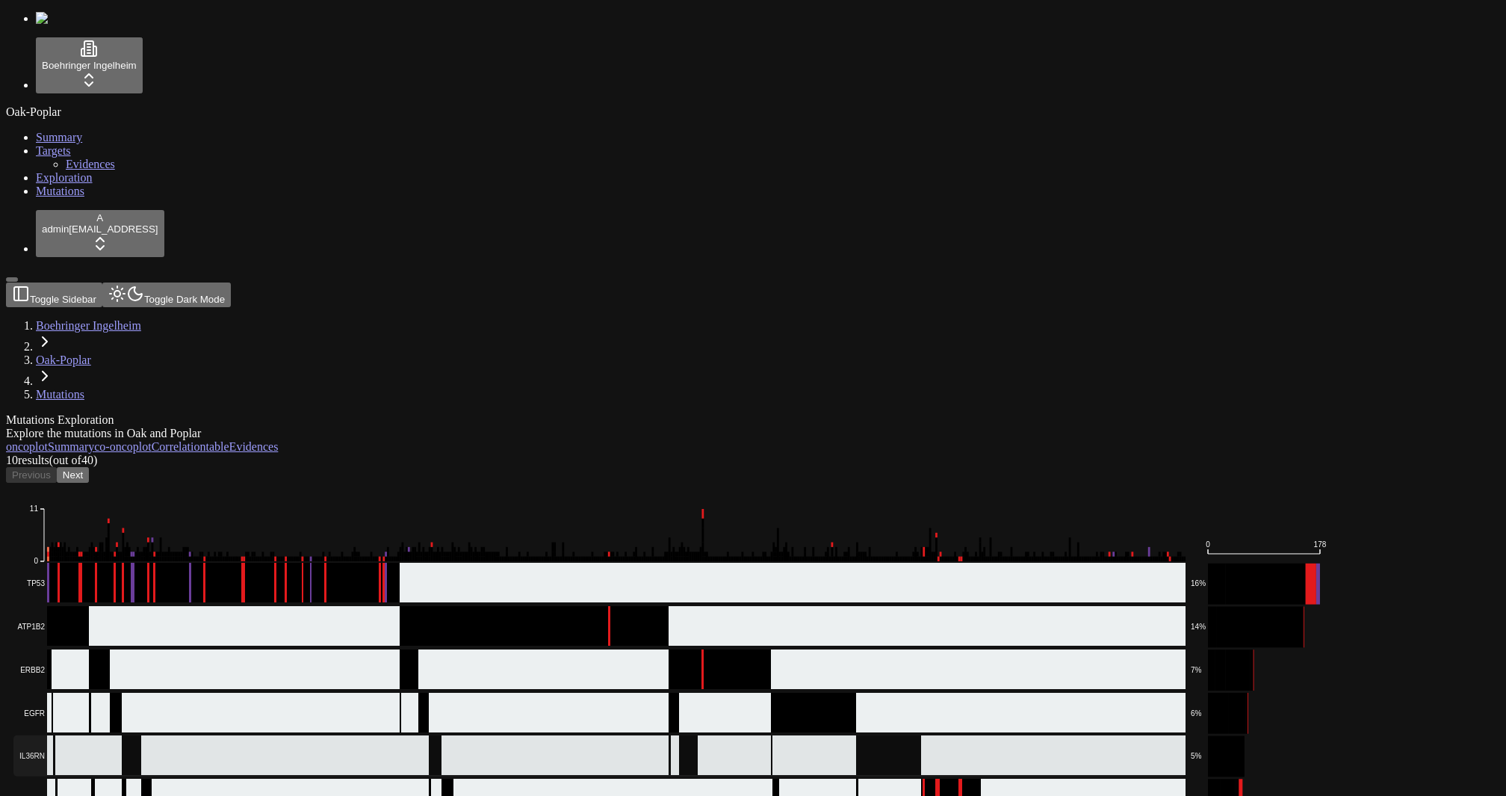
click at [193, 735] on rect at bounding box center [599, 755] width 1173 height 41
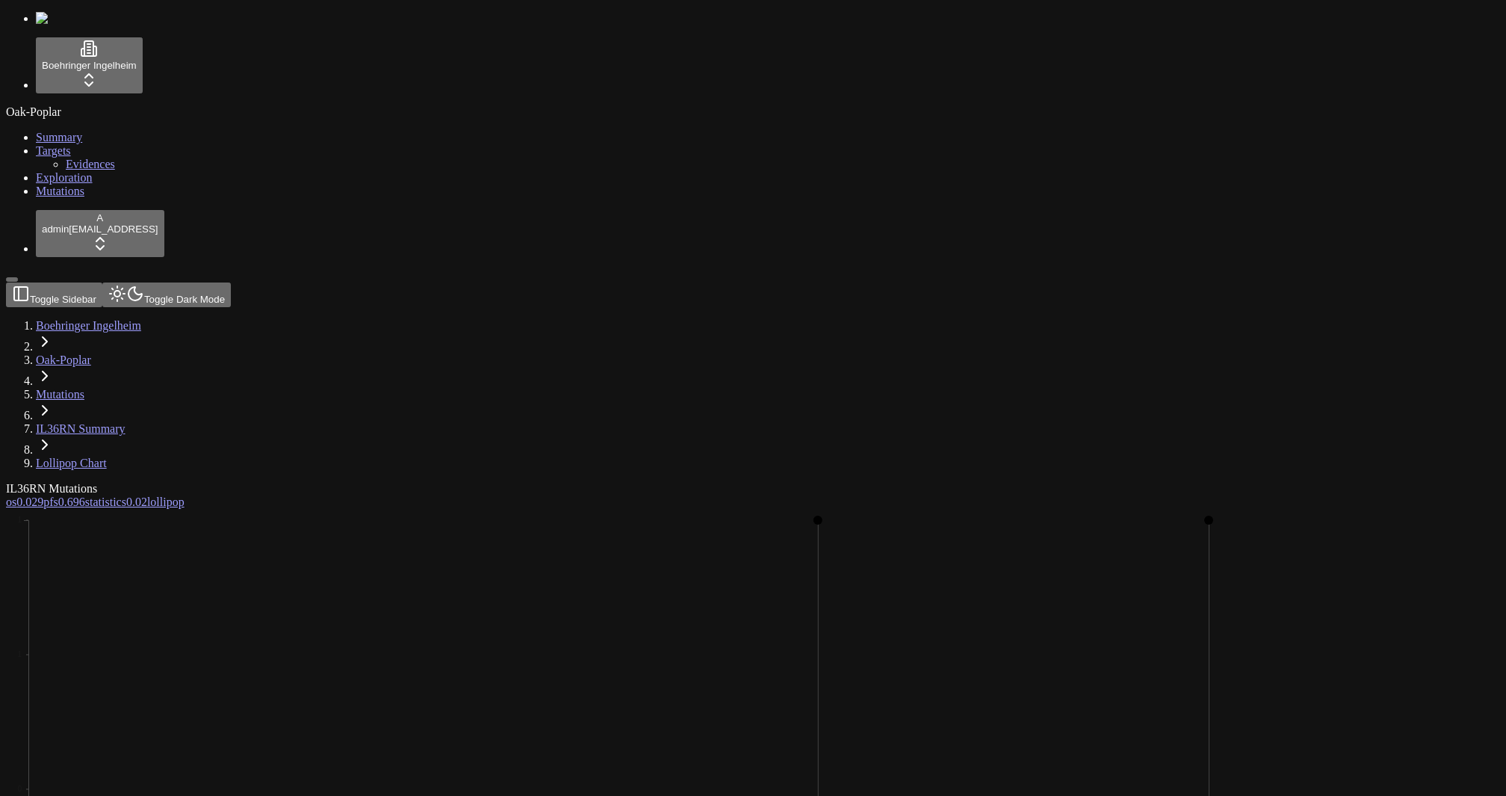
click at [147, 495] on span "0.02" at bounding box center [136, 501] width 21 height 13
click at [85, 495] on span "0.696" at bounding box center [71, 501] width 27 height 13
click at [43, 495] on span "0.029" at bounding box center [29, 501] width 27 height 13
